Goal: Find specific fact

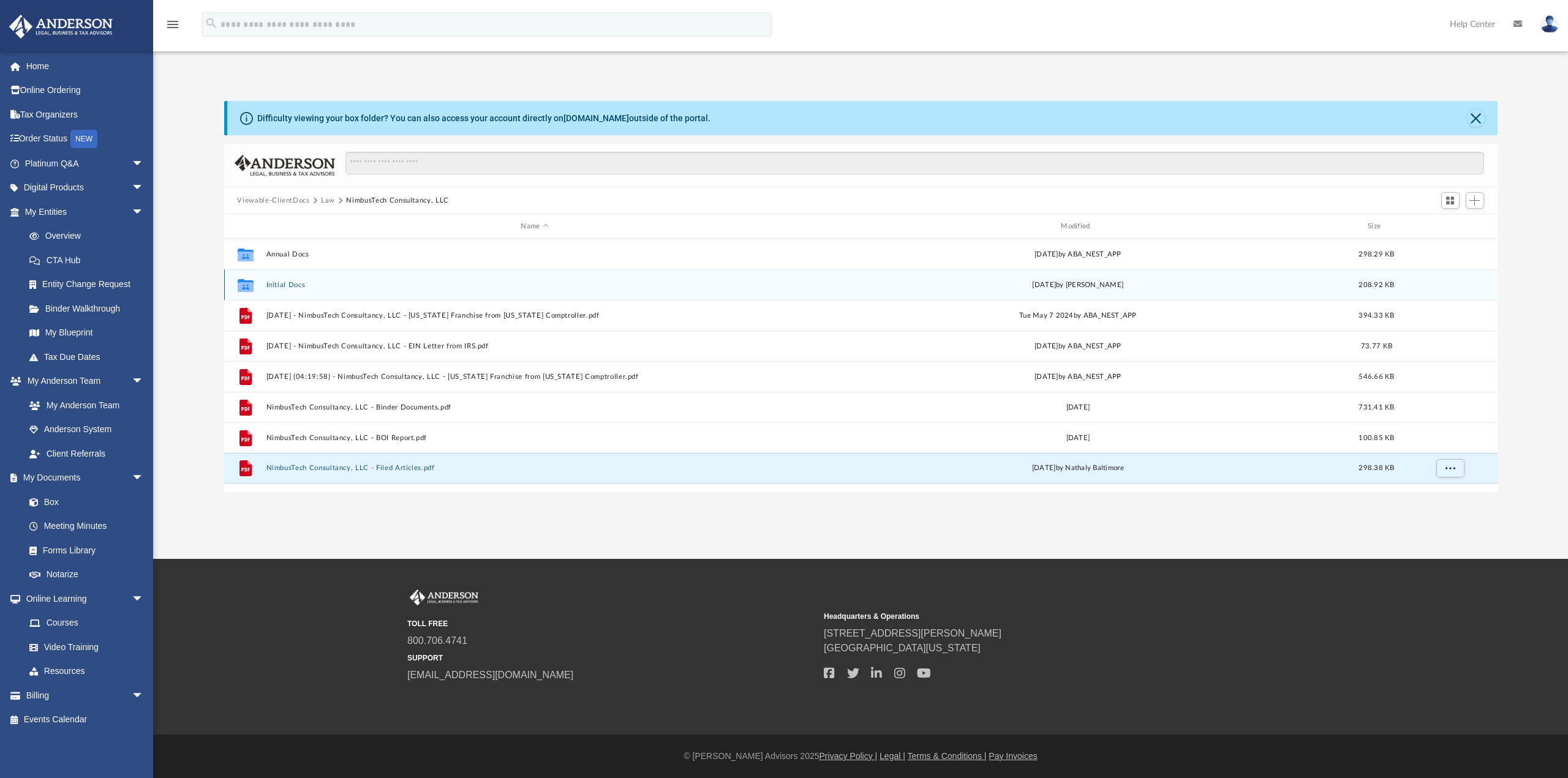
scroll to position [269, 1263]
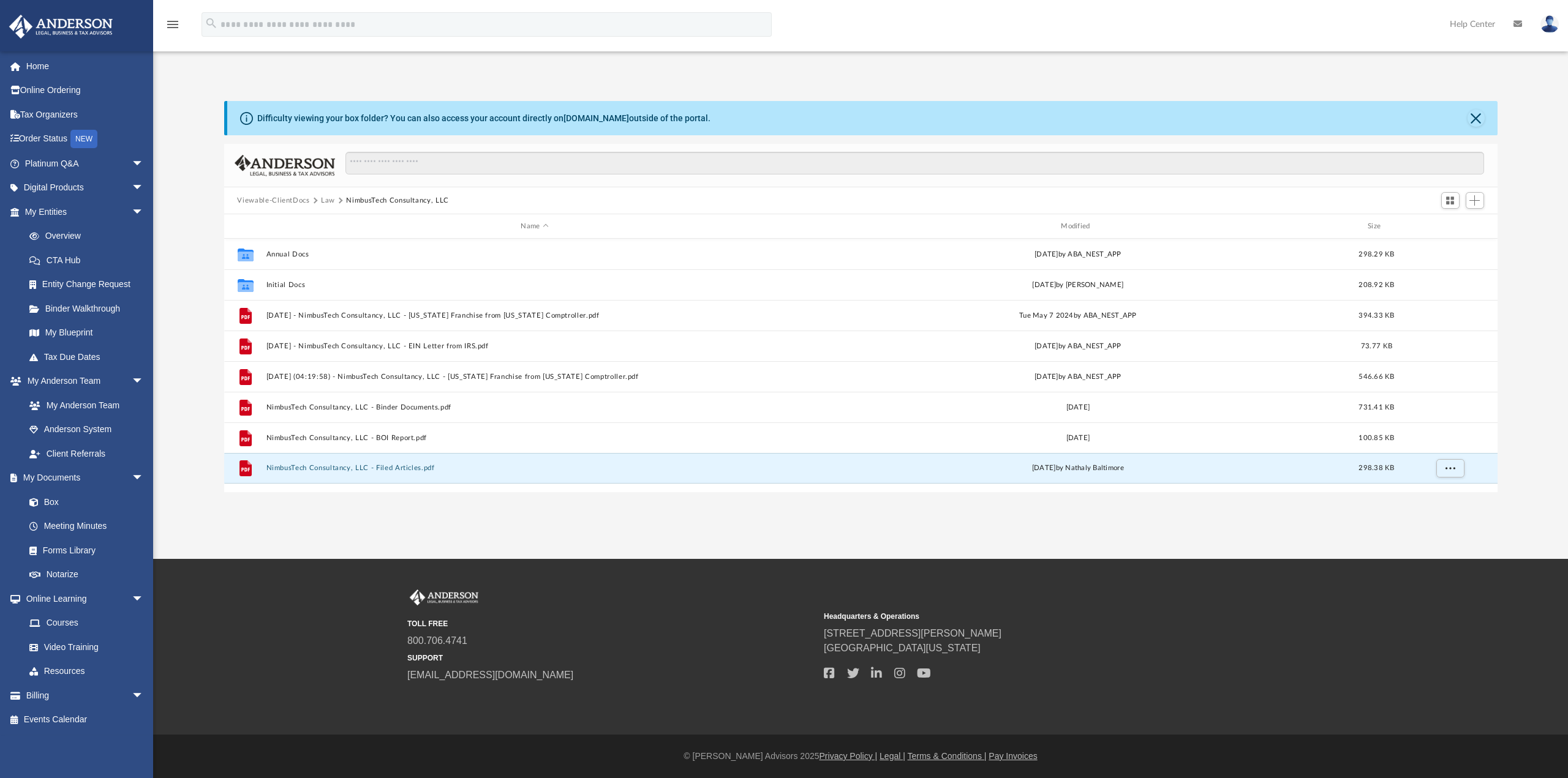
click at [183, 617] on div "TOLL FREE 800.706.4741 SUPPORT [EMAIL_ADDRESS][DOMAIN_NAME] Headquarters & Oper…" at bounding box center [861, 647] width 1415 height 115
click at [237, 623] on div "TOLL FREE 800.706.4741 SUPPORT [EMAIL_ADDRESS][DOMAIN_NAME] Headquarters & Oper…" at bounding box center [861, 647] width 1415 height 115
click at [283, 672] on div "TOLL FREE 800.706.4741 SUPPORT [EMAIL_ADDRESS][DOMAIN_NAME] Headquarters & Oper…" at bounding box center [861, 647] width 1415 height 115
click at [249, 623] on div "TOLL FREE 800.706.4741 SUPPORT [EMAIL_ADDRESS][DOMAIN_NAME] Headquarters & Oper…" at bounding box center [861, 647] width 1415 height 115
click at [63, 241] on link "Overview" at bounding box center [90, 236] width 145 height 24
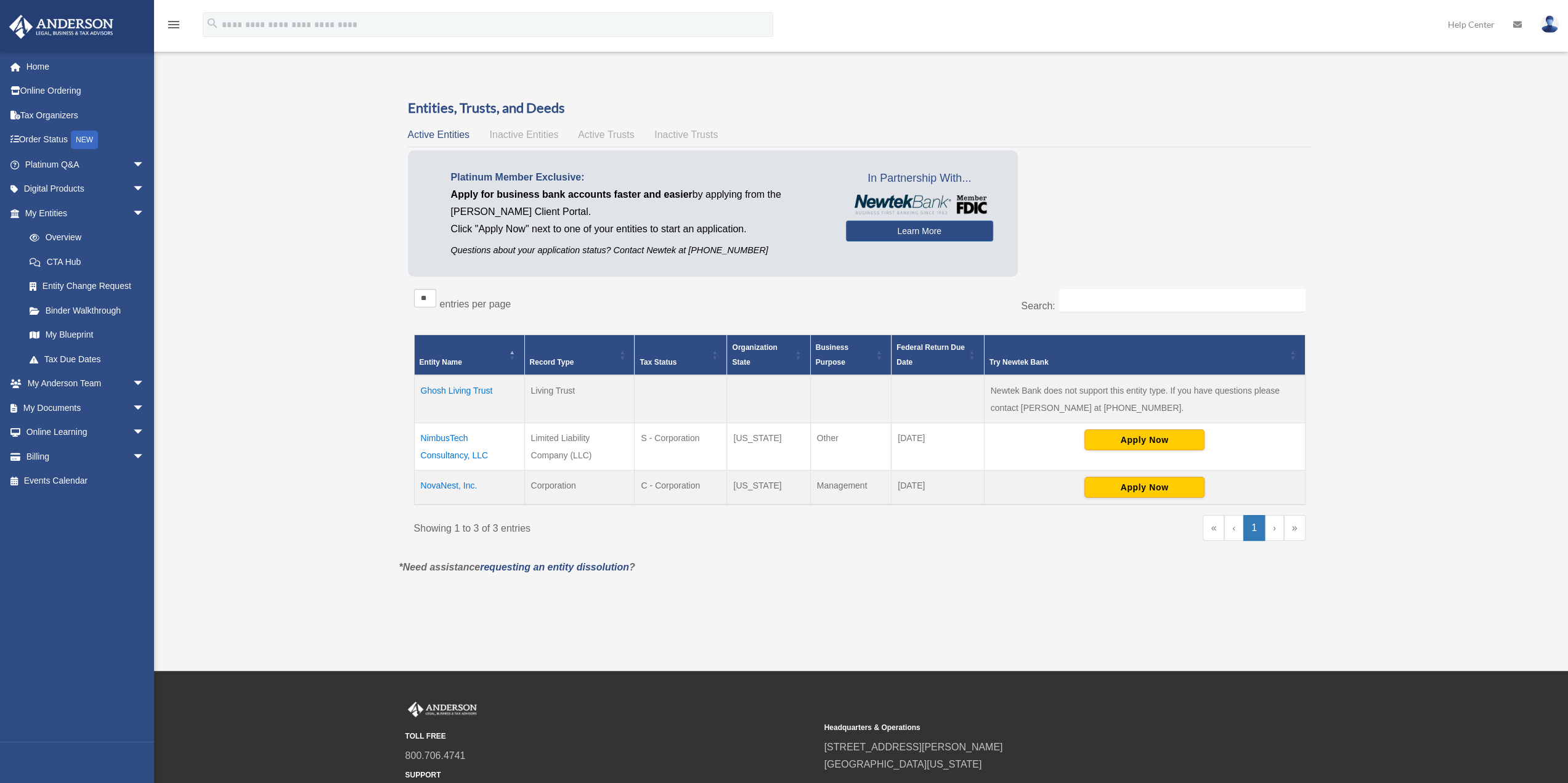
click at [466, 448] on td "NimbusTech Consultancy, LLC" at bounding box center [469, 446] width 110 height 48
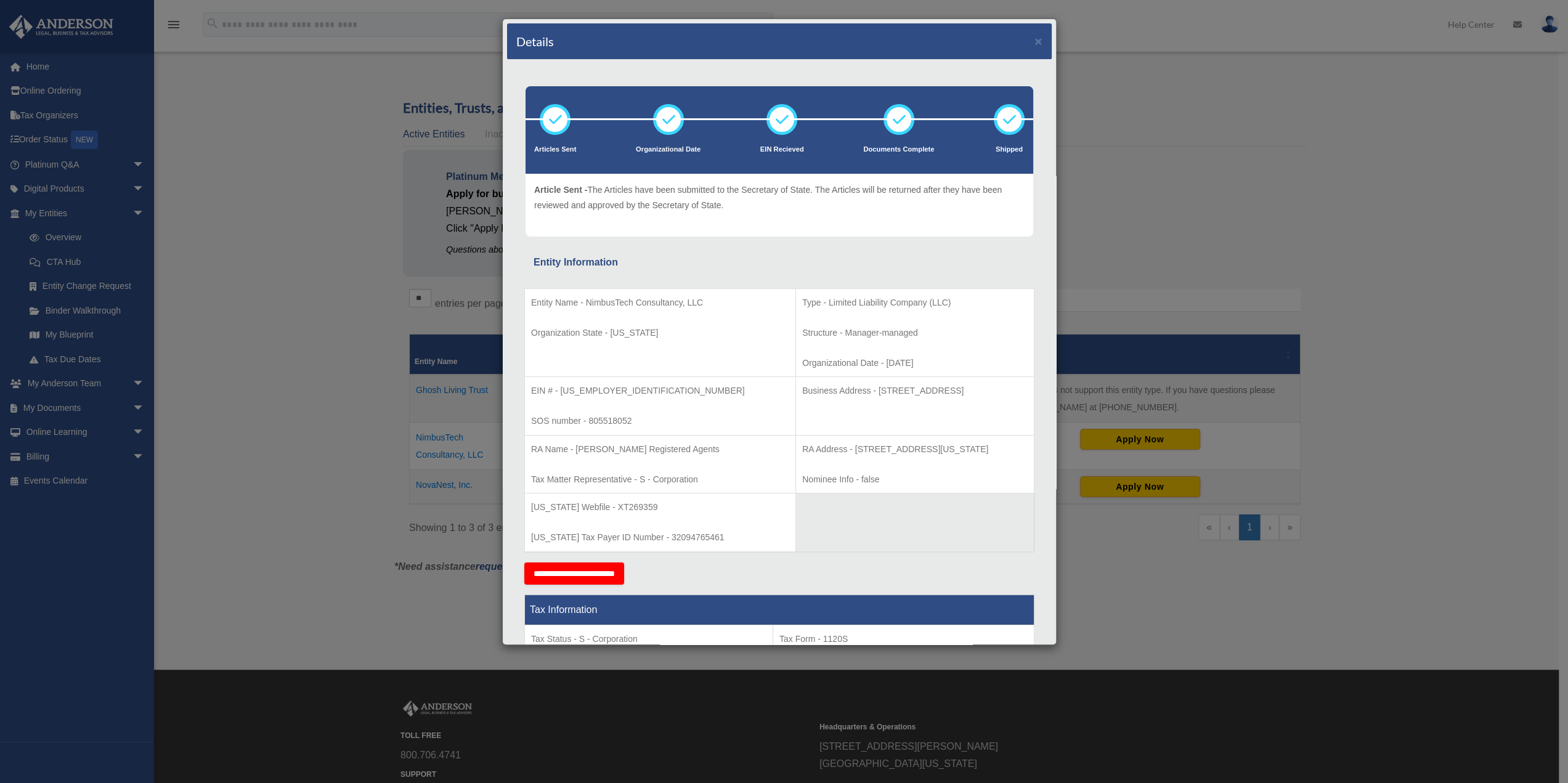
drag, startPoint x: 803, startPoint y: 448, endPoint x: 978, endPoint y: 451, distance: 175.0
click at [978, 451] on p "RA Address - [STREET_ADDRESS][US_STATE]" at bounding box center [915, 449] width 226 height 15
